Goal: Transaction & Acquisition: Subscribe to service/newsletter

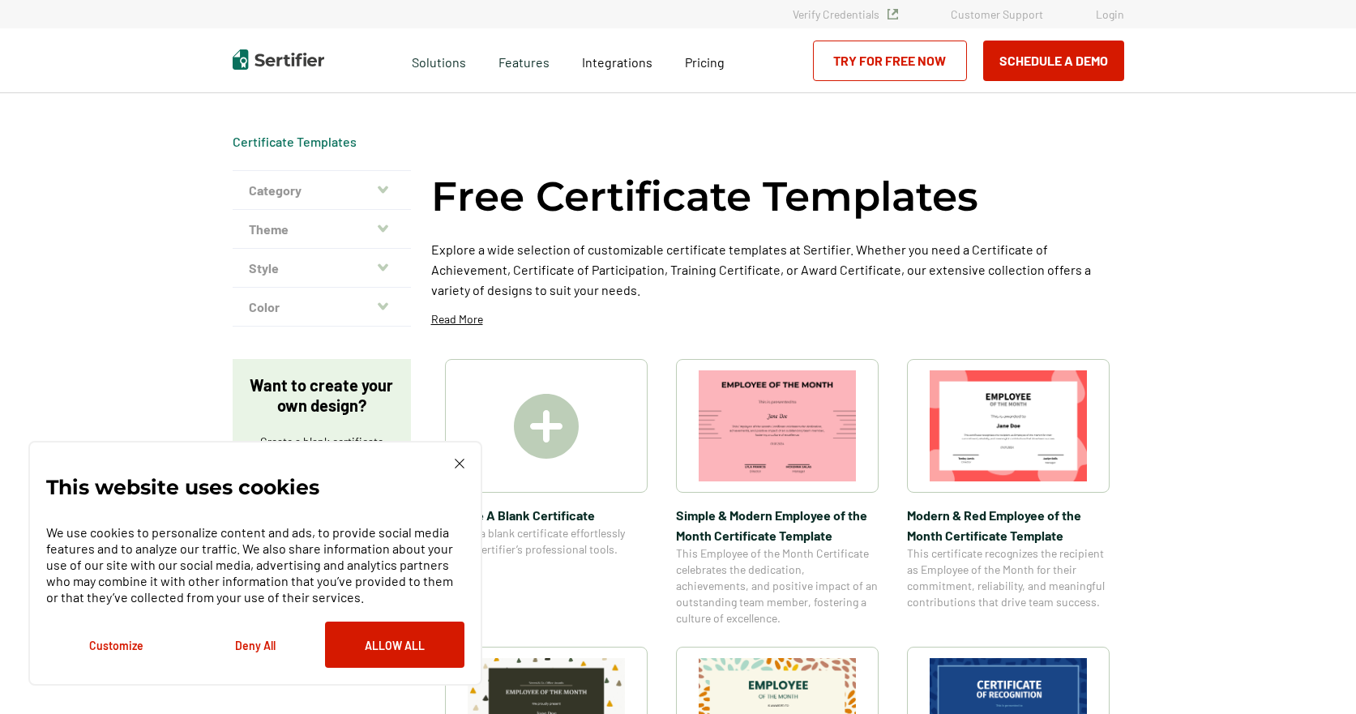
click at [579, 486] on div at bounding box center [546, 426] width 203 height 134
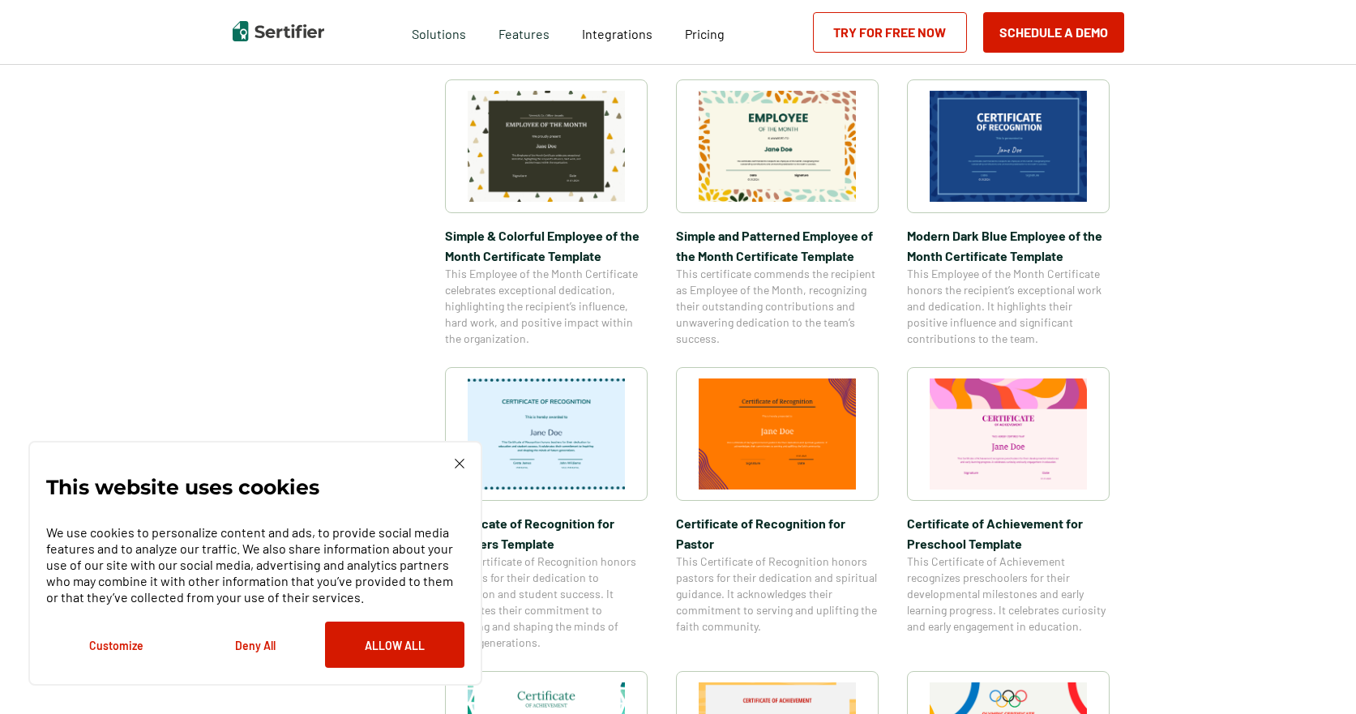
scroll to position [162, 0]
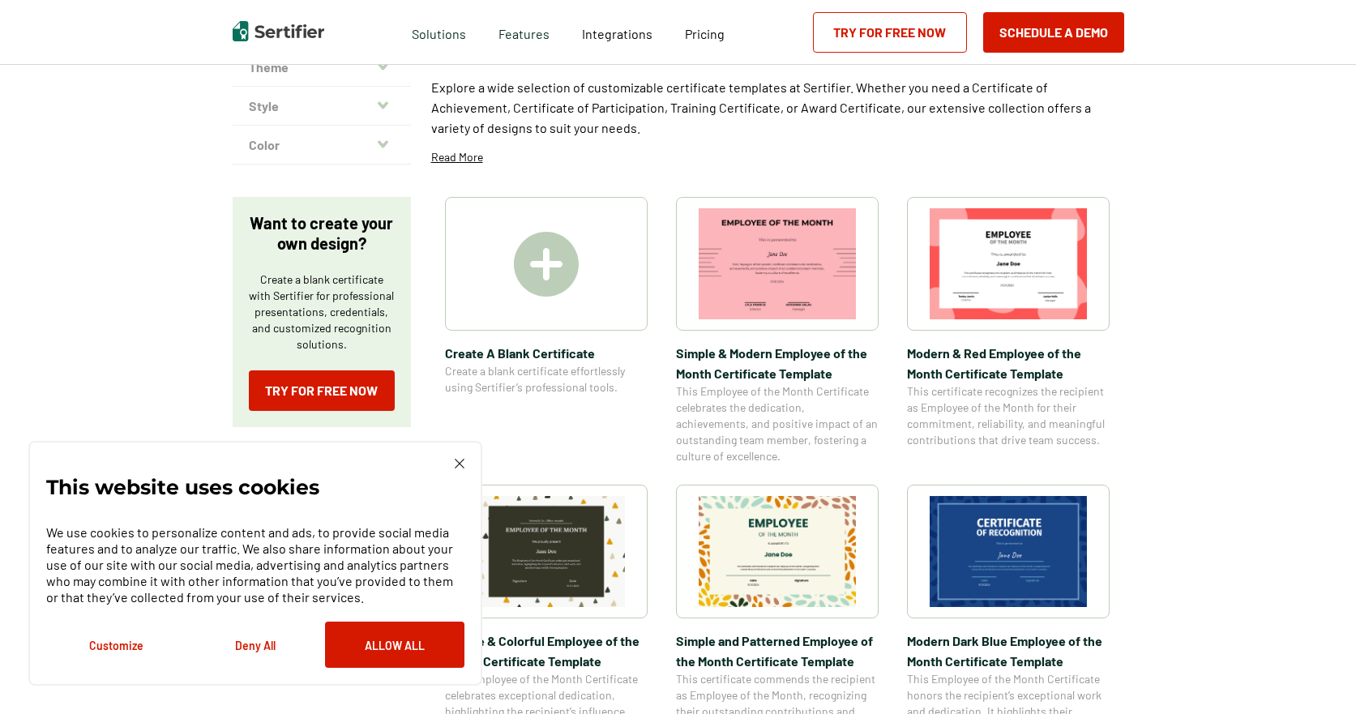
click at [935, 26] on link "Try for Free Now" at bounding box center [890, 32] width 154 height 41
